Goal: Task Accomplishment & Management: Use online tool/utility

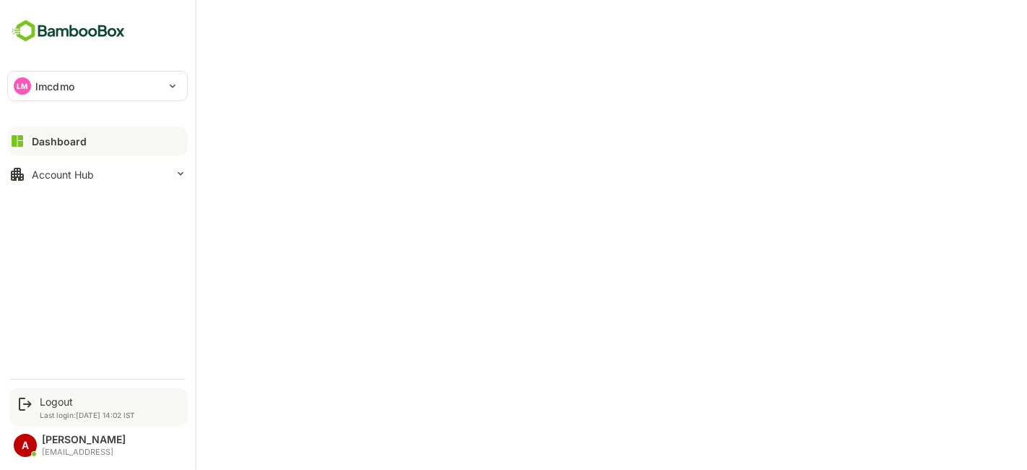
click at [66, 410] on div "Logout Last login: [DATE] 14:02 IST" at bounding box center [87, 407] width 95 height 24
click at [59, 399] on font "Logout" at bounding box center [56, 401] width 33 height 12
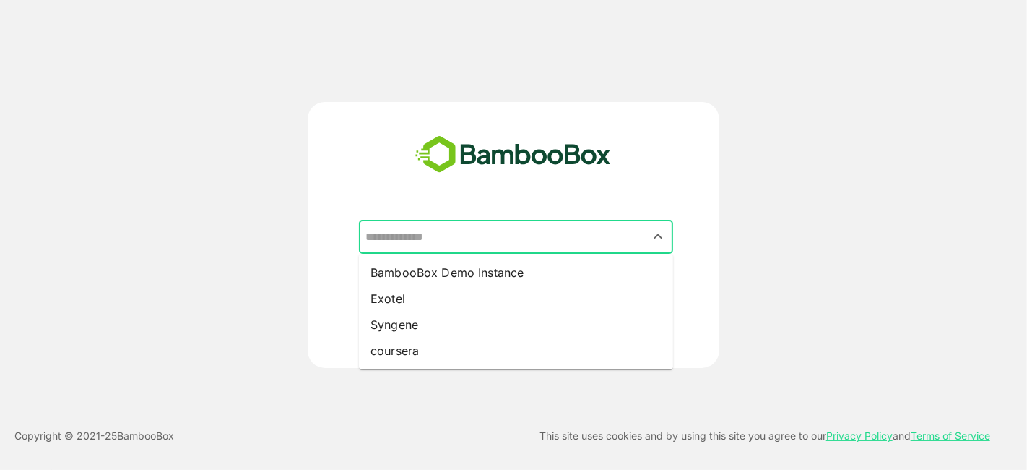
click at [463, 238] on input "text" at bounding box center [516, 236] width 308 height 27
click at [439, 232] on input "text" at bounding box center [516, 236] width 308 height 27
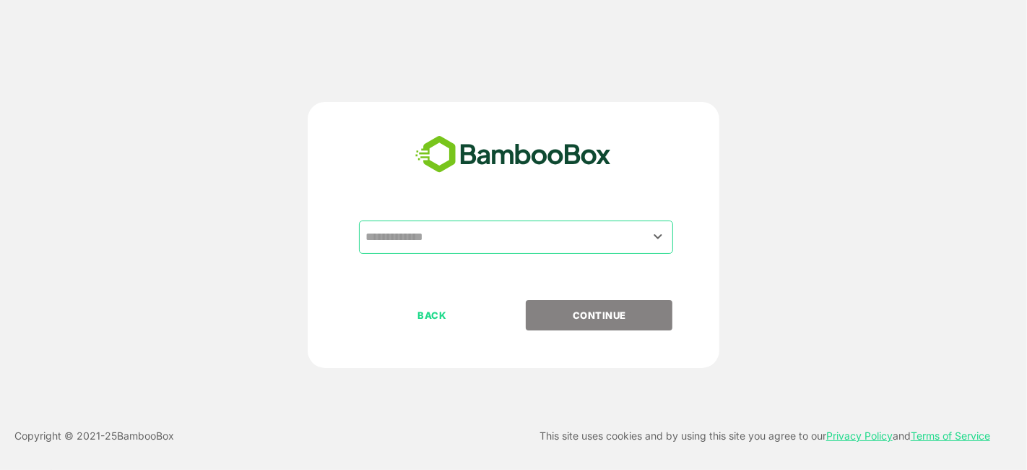
click at [302, 142] on div "​ BACK CONTINUE" at bounding box center [514, 235] width 822 height 266
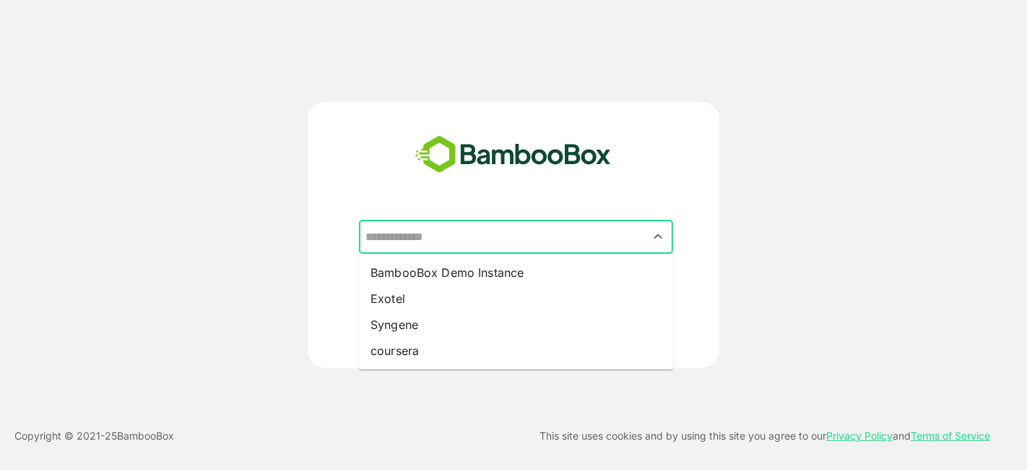
click at [554, 236] on input "text" at bounding box center [516, 236] width 308 height 27
click at [514, 240] on input "text" at bounding box center [516, 236] width 308 height 27
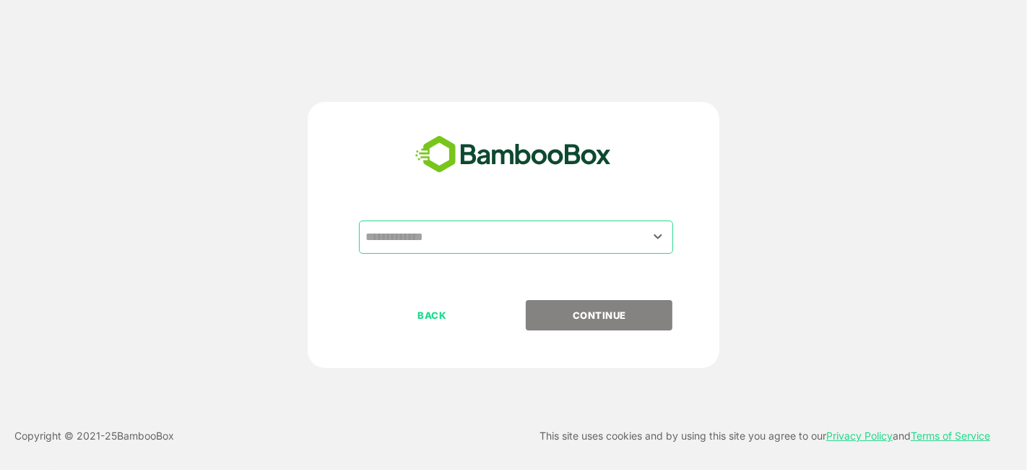
click at [464, 223] on input "text" at bounding box center [516, 236] width 308 height 27
